Goal: Ask a question

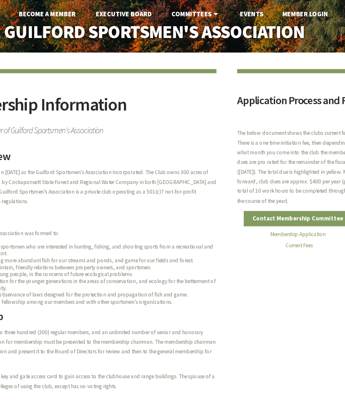
click at [63, 7] on link "Become A Member" at bounding box center [90, 10] width 54 height 13
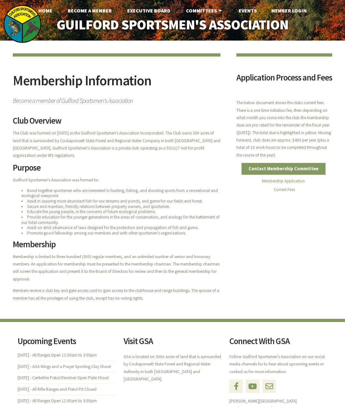
click at [308, 175] on link "Contact Membership Committee" at bounding box center [284, 169] width 84 height 12
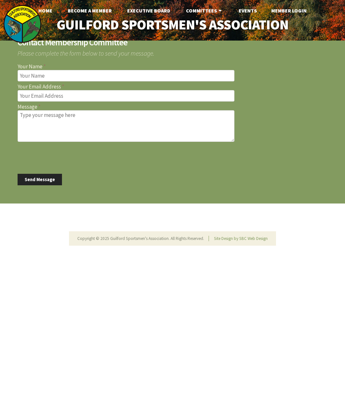
click at [77, 79] on input "Your Name" at bounding box center [126, 76] width 217 height 12
click at [67, 77] on input "Your Name" at bounding box center [126, 76] width 217 height 12
type input "Salvatore Fameli"
type input "Salfameli@gmail.com"
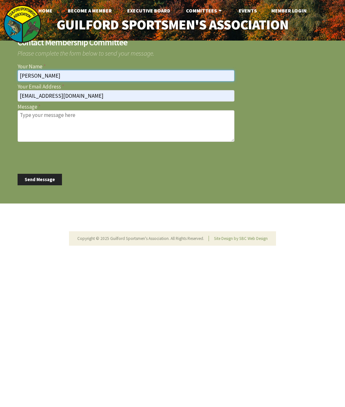
click at [78, 79] on input "Salvatore Fameli" at bounding box center [126, 76] width 217 height 12
click at [60, 126] on textarea "Message" at bounding box center [126, 126] width 217 height 32
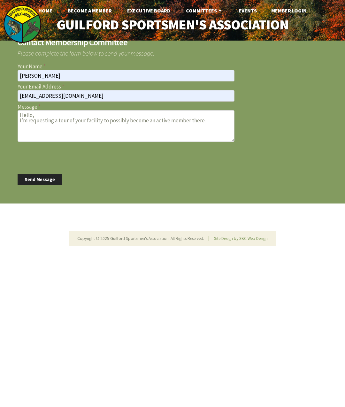
click at [209, 115] on textarea "Hello, I’m requesting a tour of your facility to possibly become an active memb…" at bounding box center [126, 126] width 217 height 32
click at [210, 116] on textarea "Hello, I’m requesting a tour of your facility to possibly become an active memb…" at bounding box center [126, 126] width 217 height 32
click at [207, 125] on textarea "Hello, I’m requesting a tour of your facility to possibly become an active memb…" at bounding box center [126, 126] width 217 height 32
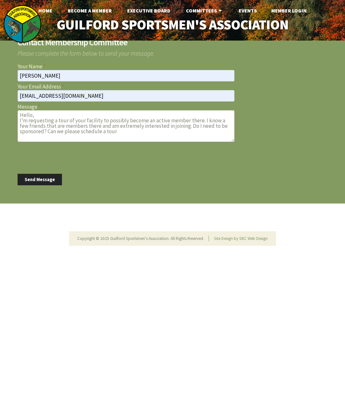
click at [134, 140] on textarea "Hello, I’m requesting a tour of your facility to possibly become an active memb…" at bounding box center [126, 126] width 217 height 32
click at [128, 130] on textarea "Hello, I’m requesting a tour of your facility to possibly become an active memb…" at bounding box center [126, 126] width 217 height 32
type textarea "Hello, I’m requesting a tour of your facility to possibly become an active memb…"
click at [47, 180] on button "Send Message" at bounding box center [40, 180] width 44 height 12
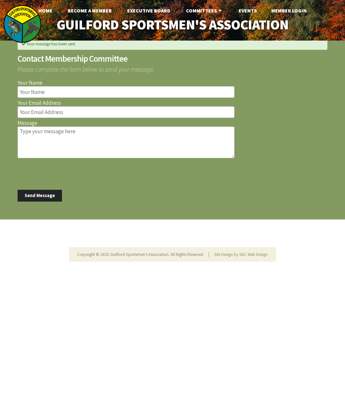
click at [105, 12] on link "Become A Member" at bounding box center [90, 10] width 54 height 13
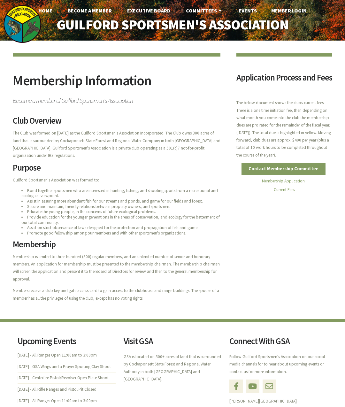
click at [305, 184] on link "Membership Application" at bounding box center [283, 180] width 43 height 5
click at [46, 8] on link "Home" at bounding box center [45, 10] width 24 height 13
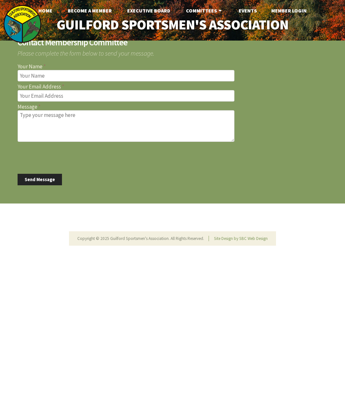
click at [73, 78] on input "Your Name" at bounding box center [126, 76] width 217 height 12
